Goal: Navigation & Orientation: Find specific page/section

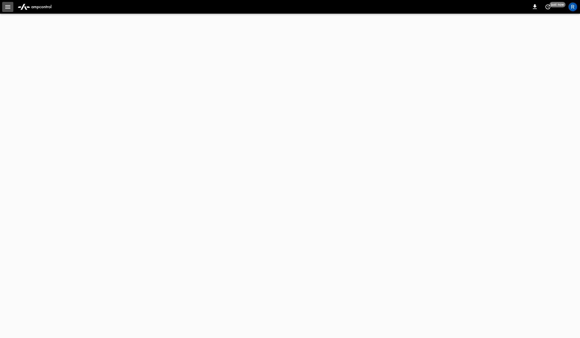
click at [4, 8] on button "button" at bounding box center [7, 7] width 11 height 10
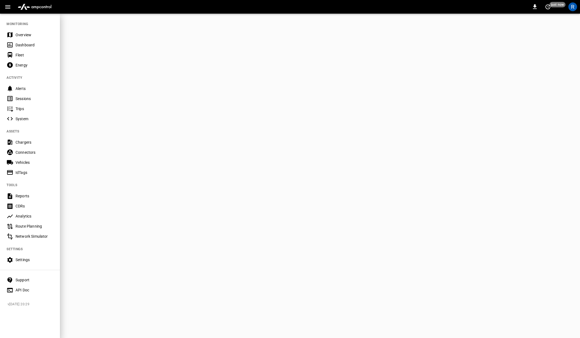
click at [16, 37] on div "Overview" at bounding box center [35, 34] width 38 height 5
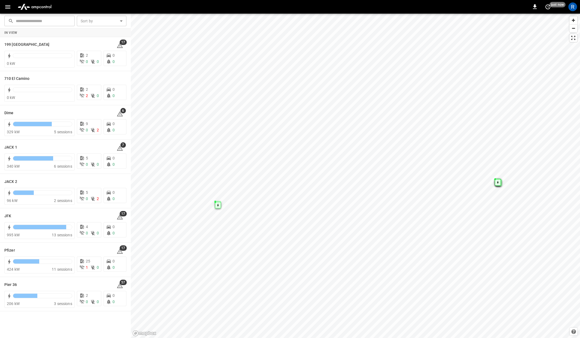
click at [11, 6] on button "button" at bounding box center [7, 7] width 11 height 10
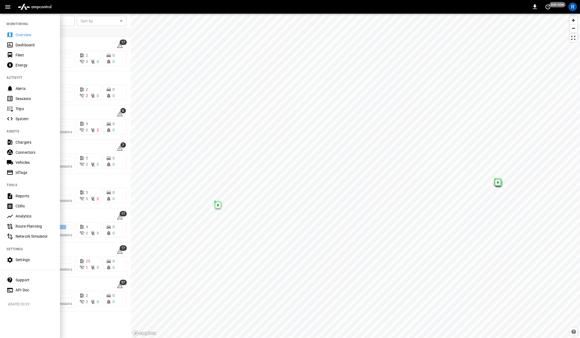
click at [159, 89] on div at bounding box center [290, 169] width 580 height 338
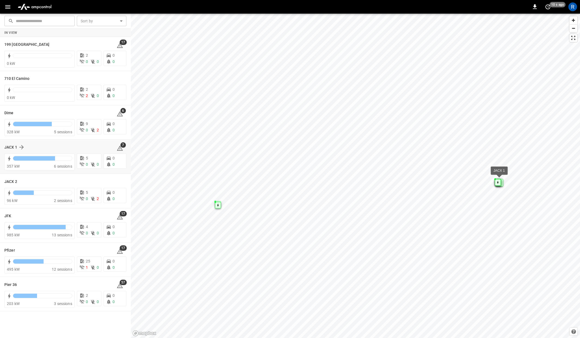
click at [35, 147] on div "JACX 1" at bounding box center [57, 147] width 106 height 7
click at [14, 149] on h6 "JACX 1" at bounding box center [10, 147] width 13 height 6
